Goal: Task Accomplishment & Management: Complete application form

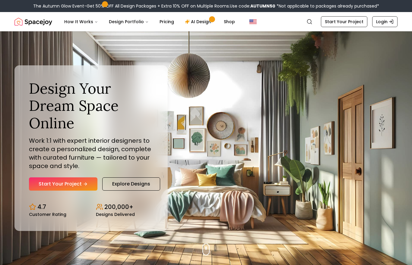
click at [76, 191] on link "Start Your Project" at bounding box center [63, 184] width 68 height 13
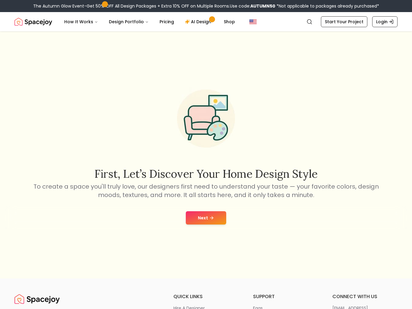
click at [204, 228] on div "Next" at bounding box center [206, 217] width 402 height 23
click at [206, 206] on div "First, let’s discover your home design style To create a space you'll truly lov…" at bounding box center [206, 154] width 412 height 247
click at [209, 219] on icon at bounding box center [211, 217] width 5 height 5
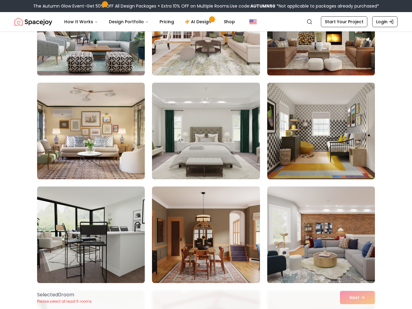
scroll to position [919, 0]
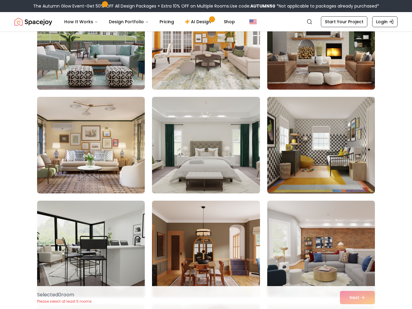
click at [208, 142] on img at bounding box center [206, 145] width 108 height 97
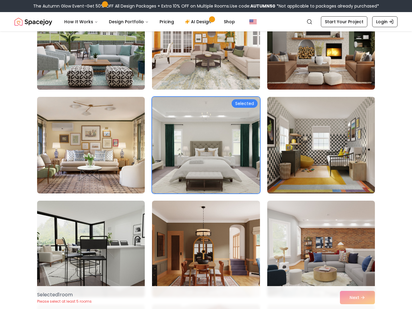
click at [243, 108] on img at bounding box center [206, 145] width 108 height 97
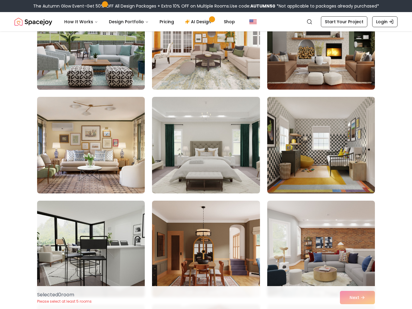
click at [176, 115] on img at bounding box center [206, 145] width 108 height 97
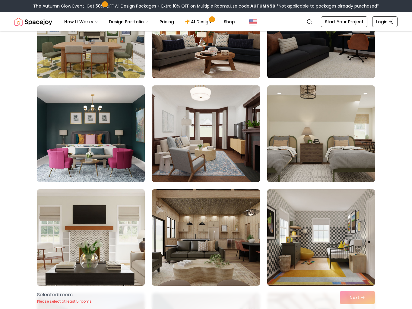
scroll to position [365, 0]
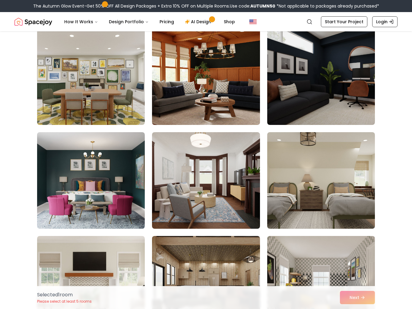
click at [71, 154] on img at bounding box center [91, 180] width 108 height 97
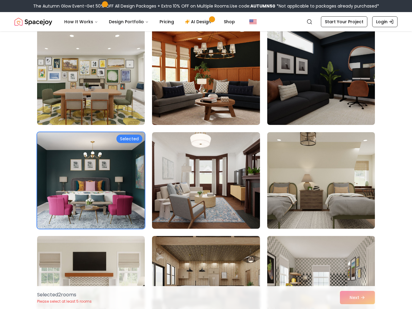
click at [68, 147] on img at bounding box center [91, 180] width 108 height 97
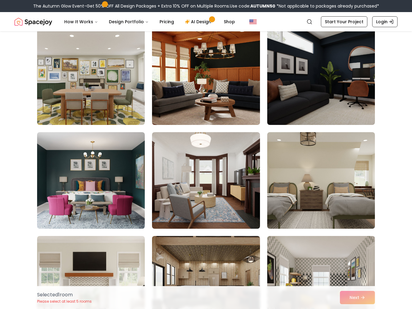
click at [137, 141] on img at bounding box center [91, 180] width 108 height 97
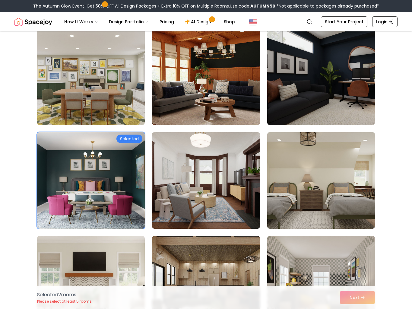
click at [346, 27] on link "Start Your Project" at bounding box center [344, 21] width 46 height 11
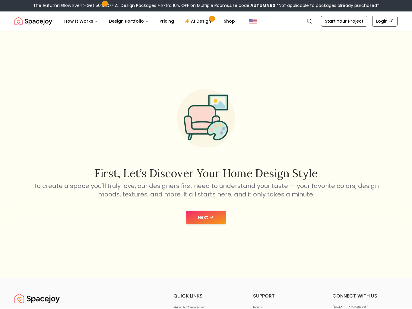
click at [198, 220] on button "Next" at bounding box center [206, 217] width 40 height 13
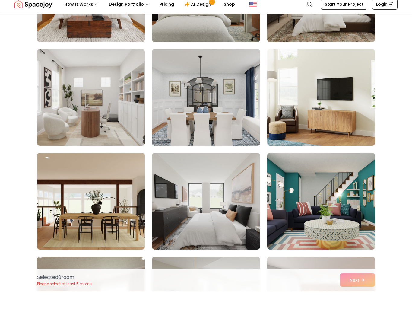
scroll to position [328, 0]
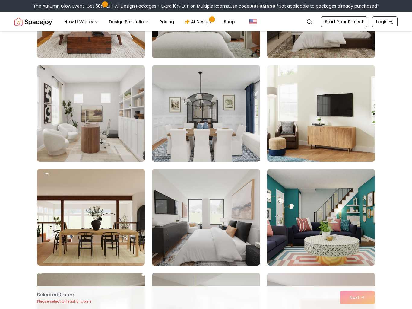
click at [346, 42] on img at bounding box center [321, 9] width 108 height 97
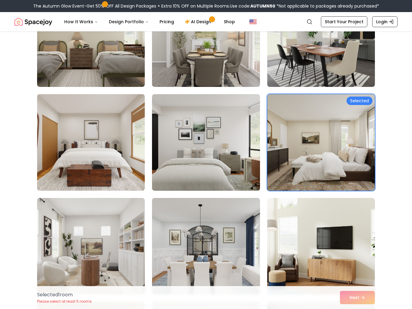
scroll to position [189, 0]
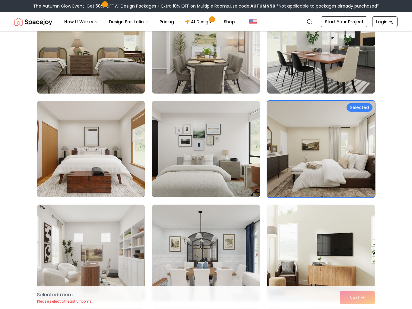
click at [365, 110] on div "Selected" at bounding box center [360, 107] width 26 height 8
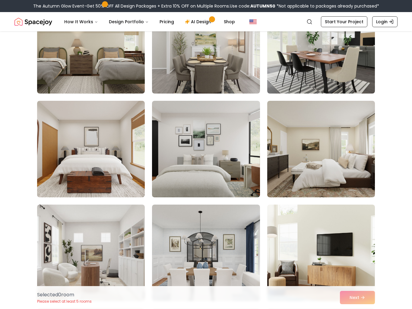
click at [365, 110] on img at bounding box center [321, 149] width 108 height 97
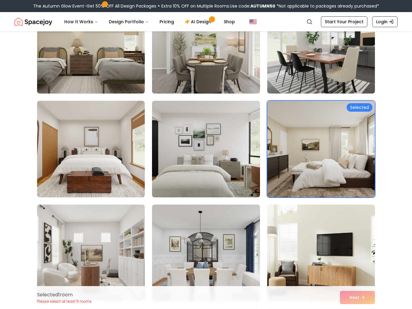
click at [353, 120] on img at bounding box center [321, 149] width 108 height 97
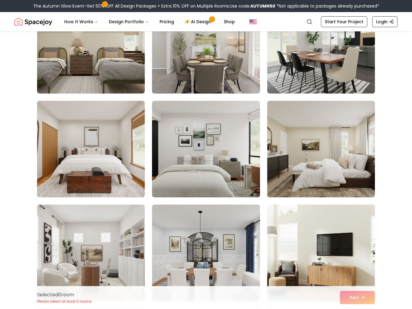
click at [357, 135] on img at bounding box center [321, 149] width 108 height 97
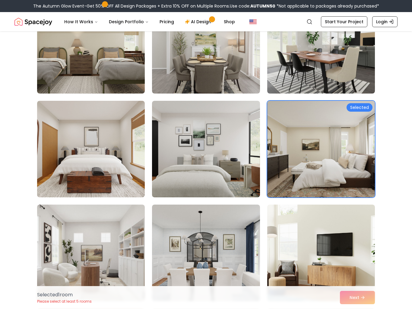
click at [73, 21] on button "How It Works" at bounding box center [80, 22] width 43 height 12
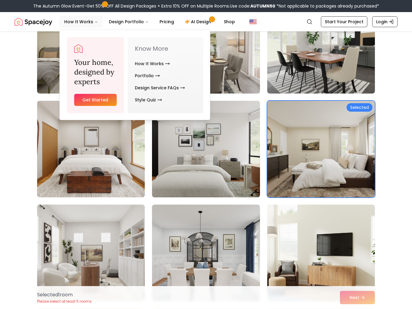
click at [73, 16] on button "How It Works" at bounding box center [80, 22] width 43 height 12
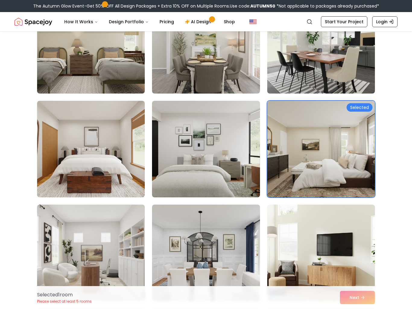
click at [125, 23] on button "Design Portfolio" at bounding box center [128, 22] width 49 height 12
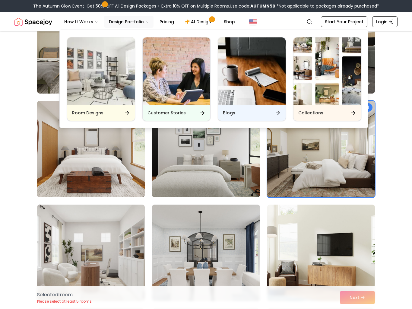
click at [122, 16] on button "Design Portfolio" at bounding box center [128, 22] width 49 height 12
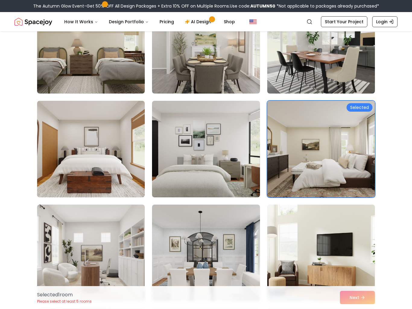
click at [164, 21] on link "Pricing" at bounding box center [167, 22] width 24 height 12
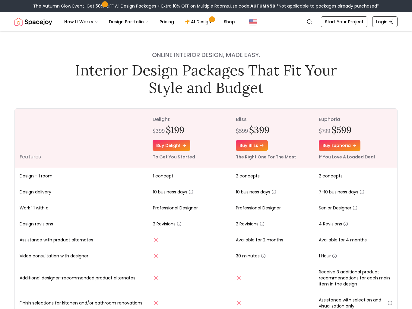
click at [185, 20] on icon "Main" at bounding box center [187, 21] width 5 height 5
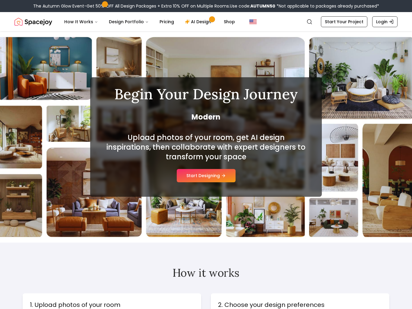
click at [198, 177] on button "Start Designing" at bounding box center [206, 175] width 59 height 13
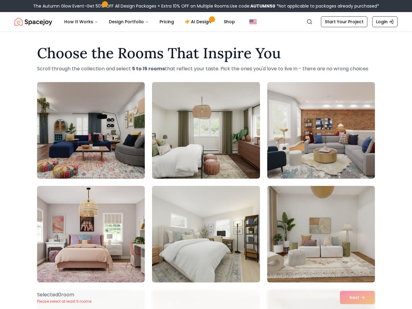
click at [189, 91] on img at bounding box center [206, 130] width 108 height 97
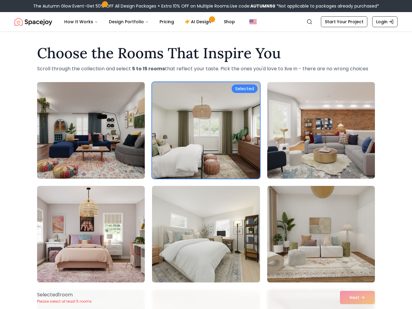
click at [180, 101] on img at bounding box center [206, 130] width 108 height 97
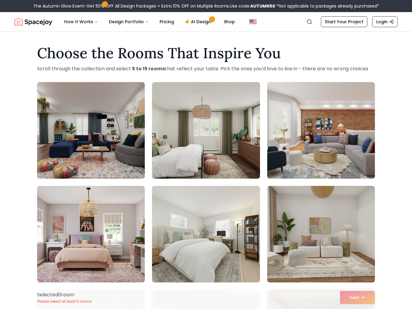
click at [173, 103] on img at bounding box center [206, 130] width 108 height 97
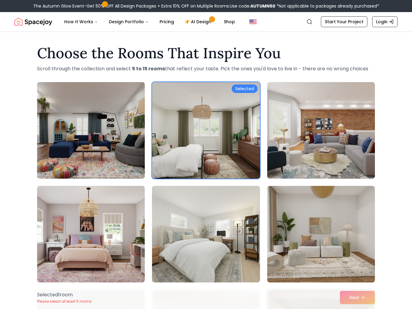
click at [360, 114] on img at bounding box center [321, 130] width 108 height 97
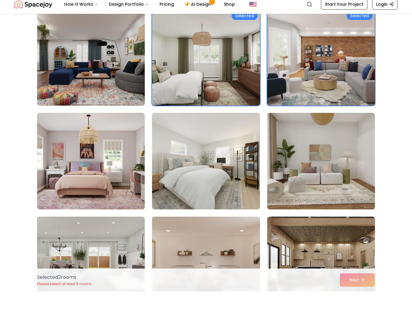
scroll to position [56, 0]
click at [175, 135] on img at bounding box center [206, 178] width 108 height 97
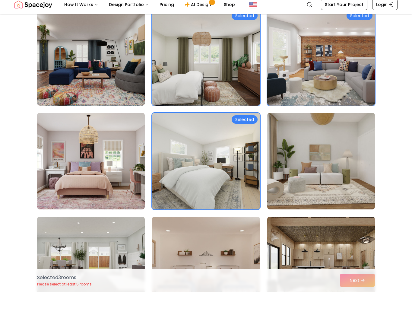
click at [74, 141] on img at bounding box center [91, 178] width 108 height 97
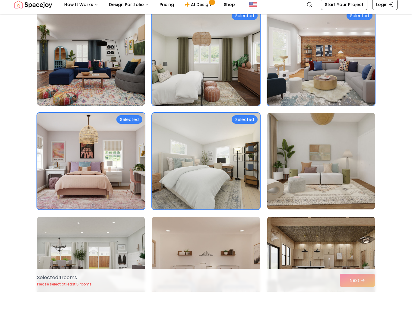
click at [68, 135] on img at bounding box center [91, 178] width 108 height 97
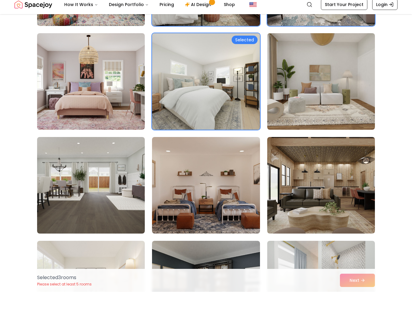
click at [345, 78] on img at bounding box center [321, 98] width 108 height 97
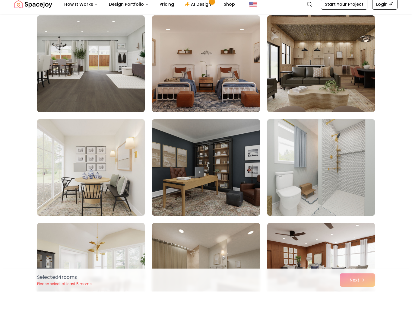
scroll to position [257, 0]
click at [63, 67] on img at bounding box center [91, 81] width 108 height 97
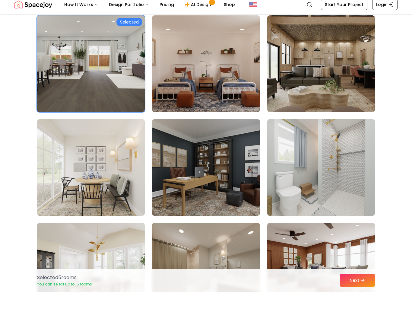
click at [78, 48] on img at bounding box center [91, 81] width 108 height 97
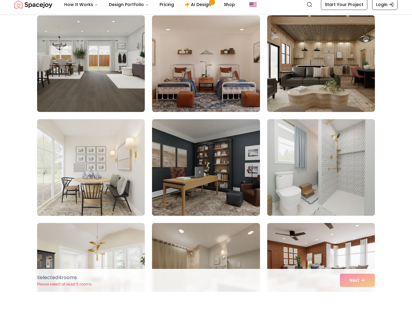
click at [179, 77] on img at bounding box center [206, 81] width 108 height 97
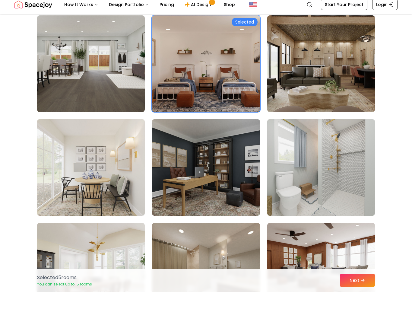
click at [172, 71] on img at bounding box center [206, 81] width 108 height 97
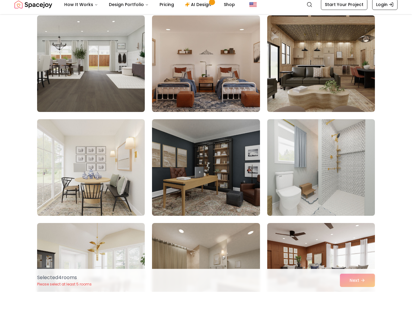
click at [177, 154] on img at bounding box center [206, 184] width 108 height 97
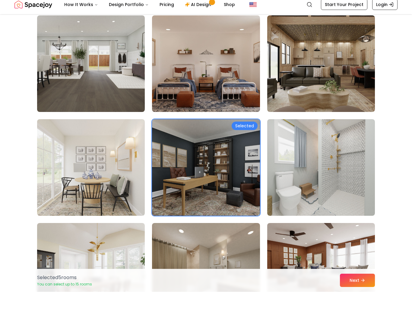
click at [349, 291] on button "Next" at bounding box center [357, 297] width 35 height 13
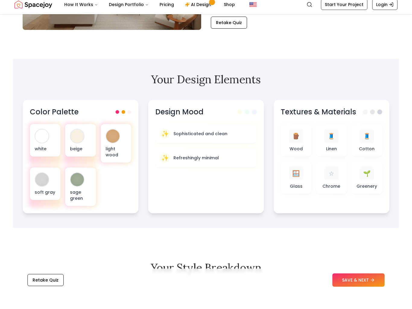
scroll to position [132, 0]
click at [35, 190] on div at bounding box center [41, 196] width 13 height 13
click at [105, 141] on div "light wood" at bounding box center [116, 160] width 30 height 39
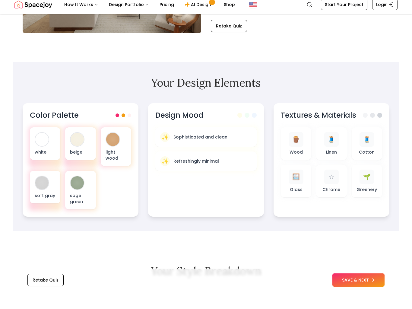
scroll to position [128, 0]
click at [300, 149] on div "🪵" at bounding box center [296, 156] width 14 height 14
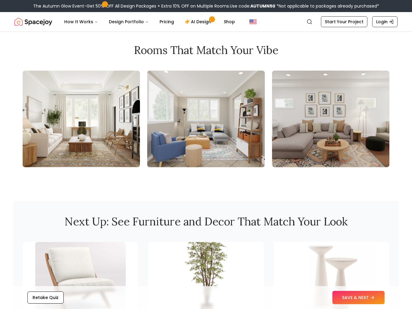
scroll to position [641, 0]
